Goal: Find contact information: Find contact information

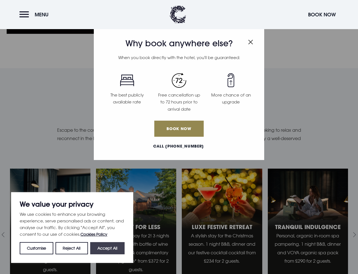
click at [113, 248] on button "Accept All" at bounding box center [107, 248] width 34 height 12
checkbox input "true"
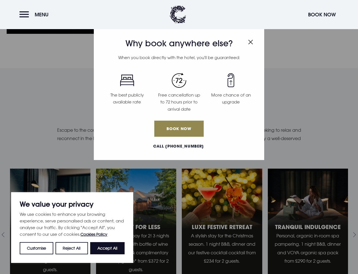
checkbox input "true"
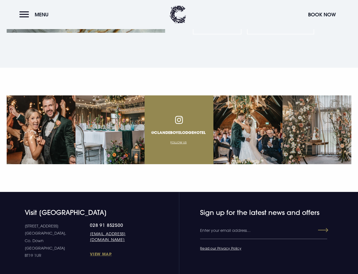
scroll to position [2024, 0]
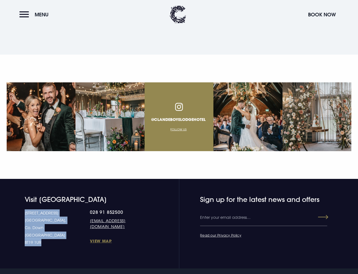
drag, startPoint x: 25, startPoint y: 204, endPoint x: 54, endPoint y: 233, distance: 40.2
click at [54, 233] on p "[STREET_ADDRESS] [STREET_ADDRESS]" at bounding box center [57, 227] width 65 height 37
drag, startPoint x: 54, startPoint y: 233, endPoint x: 31, endPoint y: 218, distance: 27.0
copy p "[STREET_ADDRESS] [STREET_ADDRESS]"
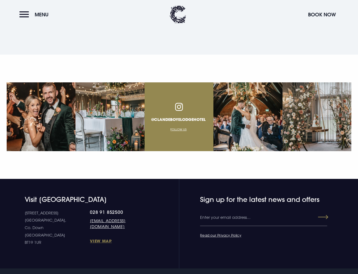
drag, startPoint x: 175, startPoint y: 199, endPoint x: 200, endPoint y: 249, distance: 55.4
click at [200, 251] on section "Visit [GEOGRAPHIC_DATA] [STREET_ADDRESS] Down [GEOGRAPHIC_DATA] BT19 1UR 028 91…" at bounding box center [179, 224] width 358 height 90
